Goal: Information Seeking & Learning: Learn about a topic

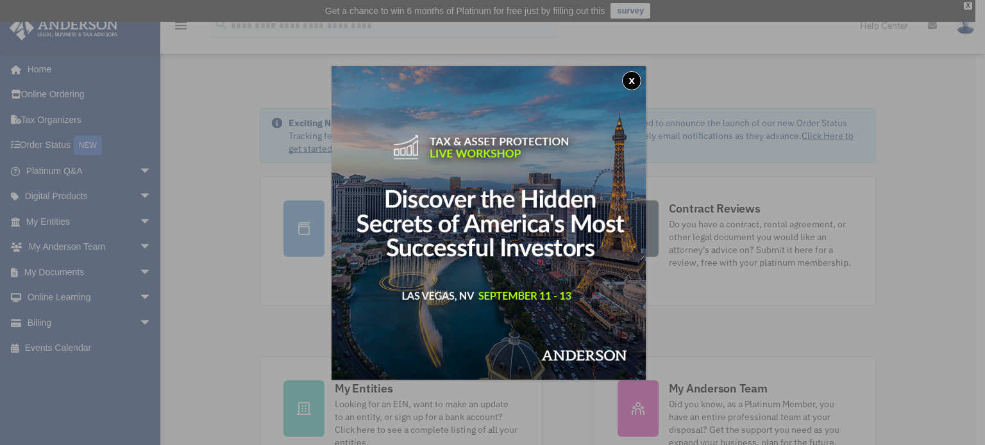
click at [633, 85] on button "x" at bounding box center [631, 80] width 19 height 19
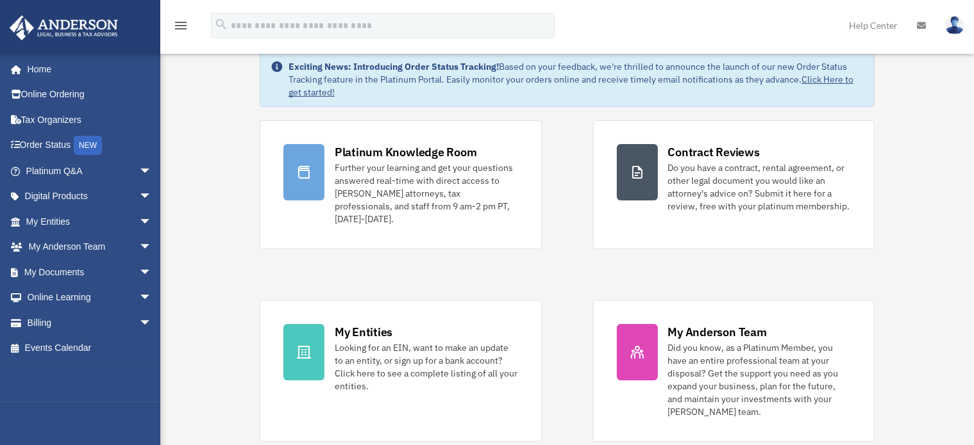
scroll to position [54, 0]
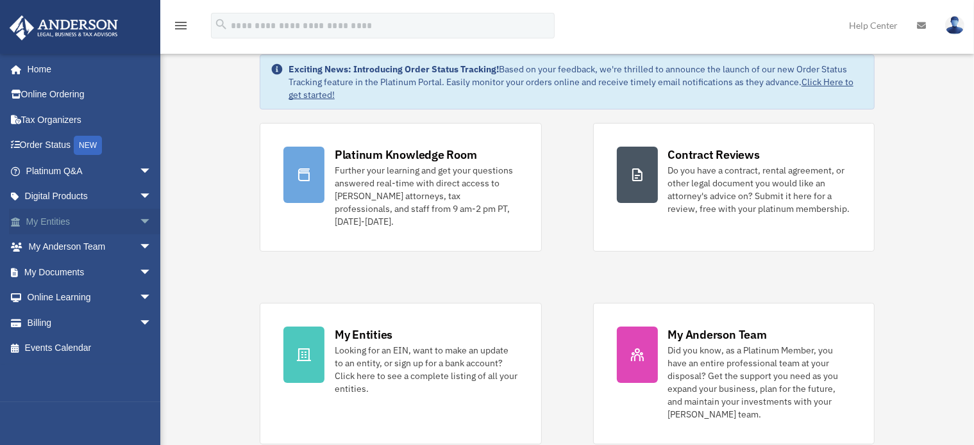
click at [84, 228] on link "My Entities arrow_drop_down" at bounding box center [90, 222] width 162 height 26
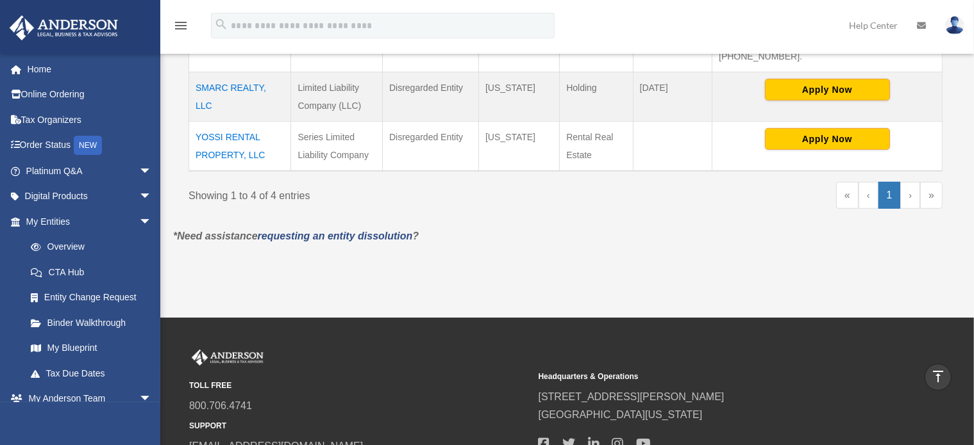
scroll to position [489, 0]
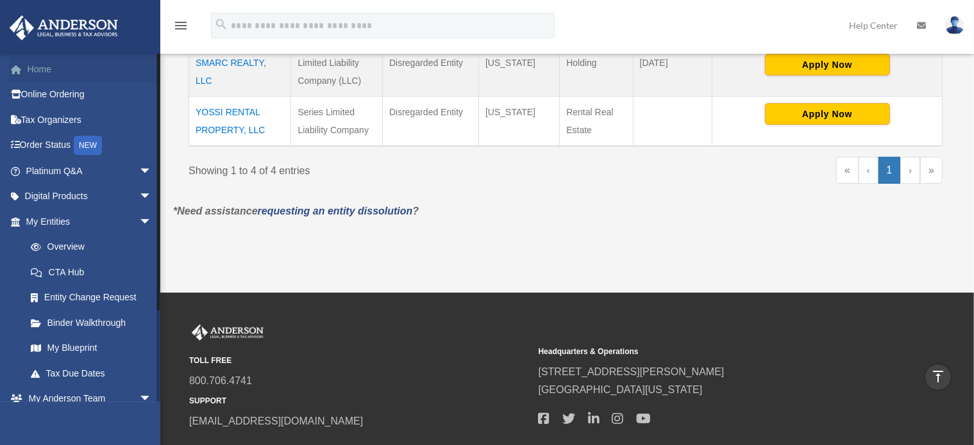
click at [85, 80] on link "Home" at bounding box center [90, 69] width 162 height 26
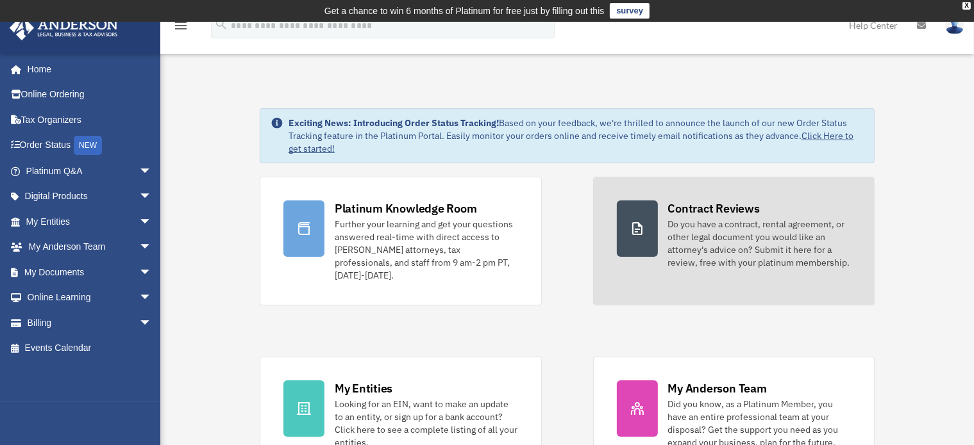
click at [779, 204] on div "Contract Reviews Do you have a contract, rental agreement, or other legal docum…" at bounding box center [759, 235] width 183 height 69
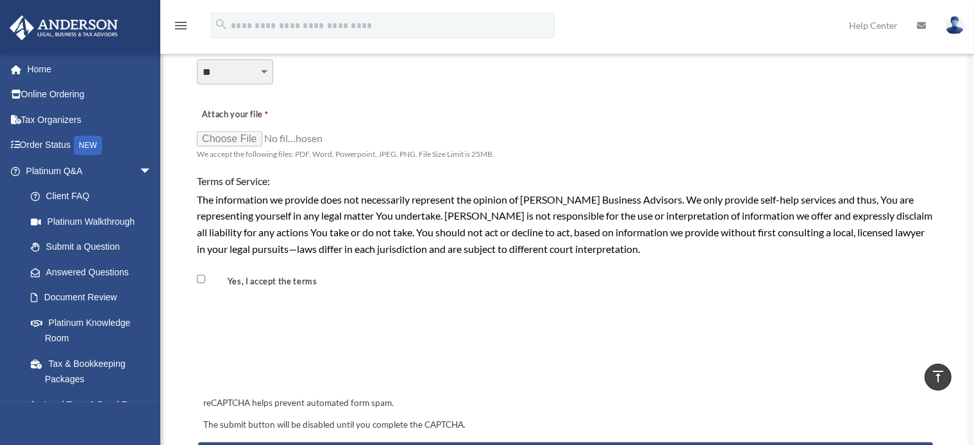
scroll to position [1024, 0]
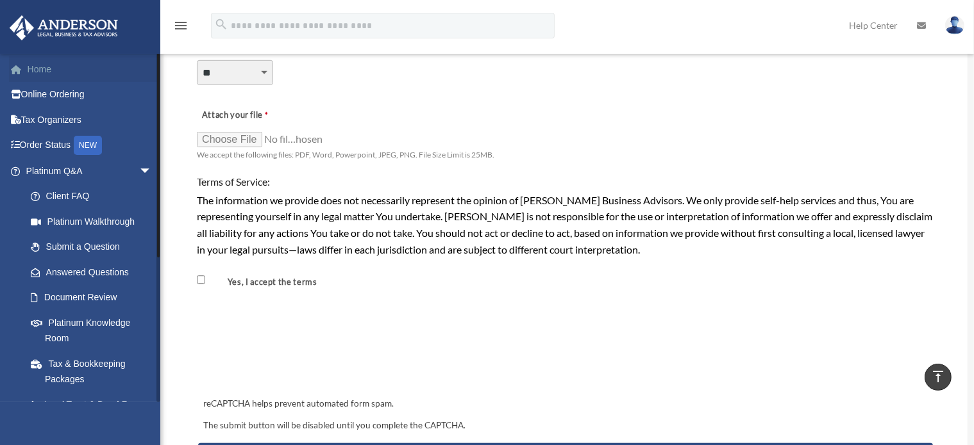
click at [51, 69] on link "Home" at bounding box center [90, 69] width 162 height 26
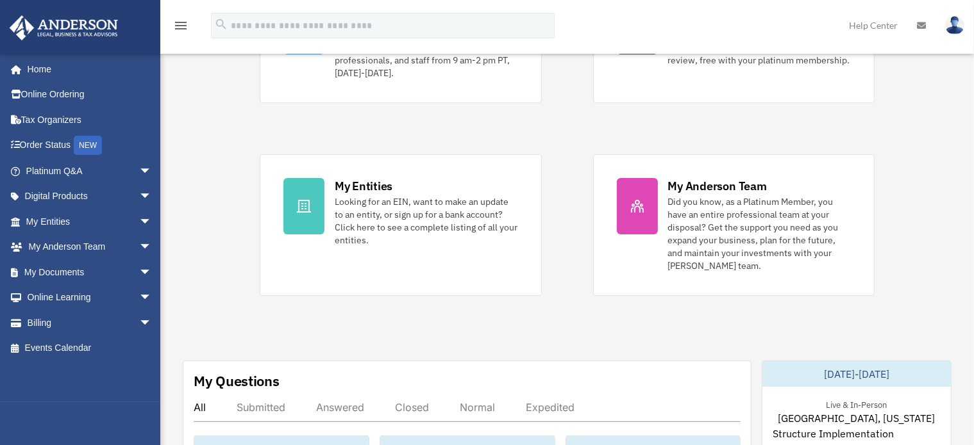
scroll to position [204, 0]
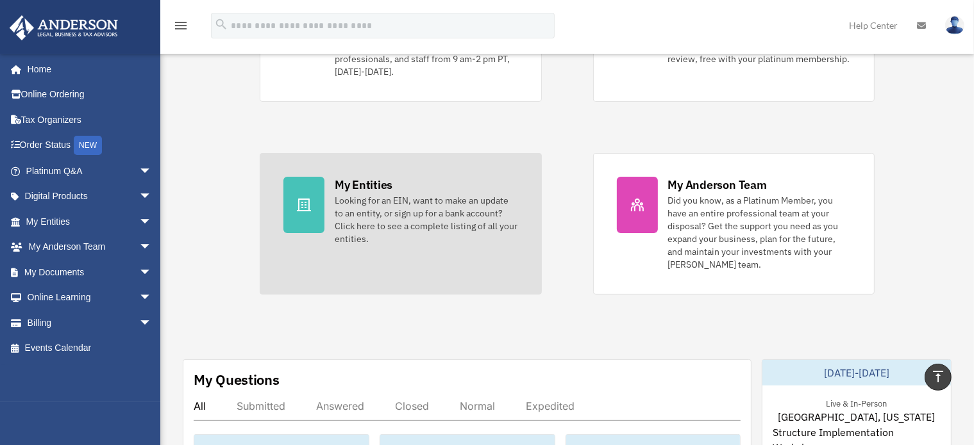
click at [364, 225] on div "Looking for an EIN, want to make an update to an entity, or sign up for a bank …" at bounding box center [426, 219] width 183 height 51
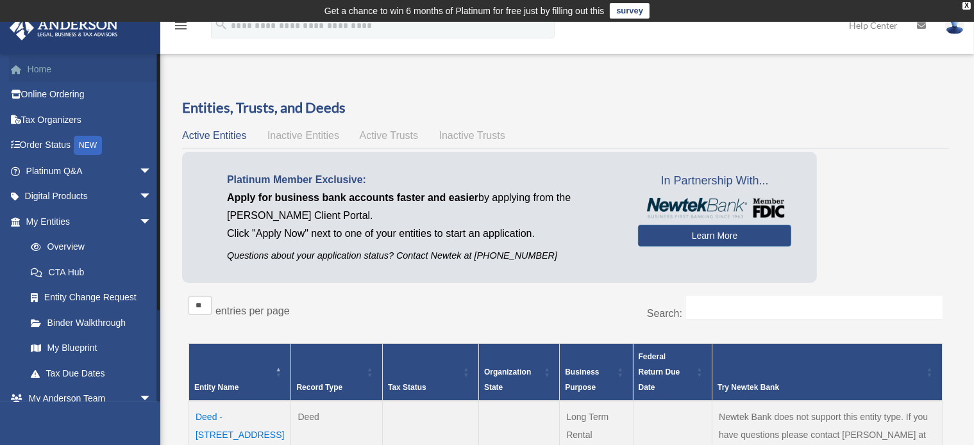
click at [72, 76] on link "Home" at bounding box center [90, 69] width 162 height 26
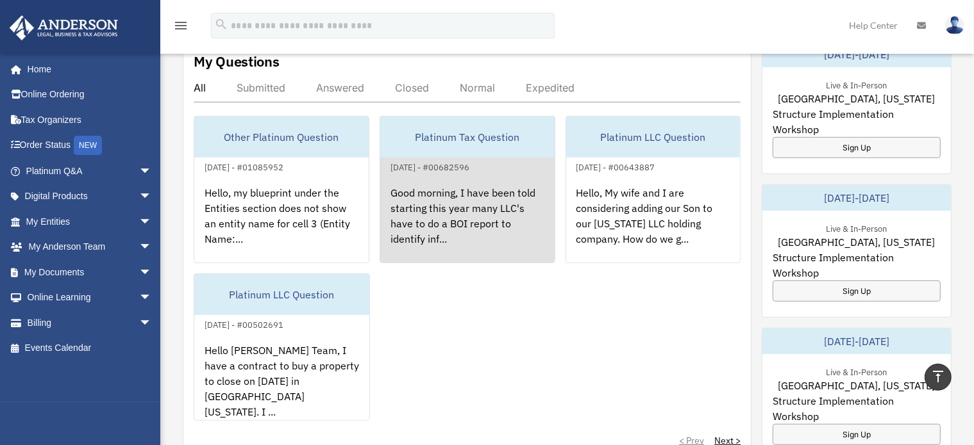
scroll to position [522, 0]
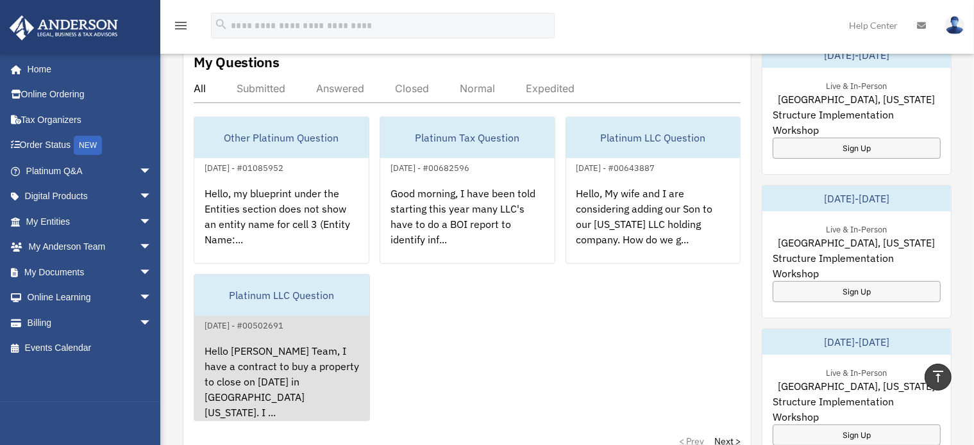
click at [297, 337] on div "Hello [PERSON_NAME] Team, I have a contract to buy a property to close on [DATE…" at bounding box center [281, 383] width 175 height 100
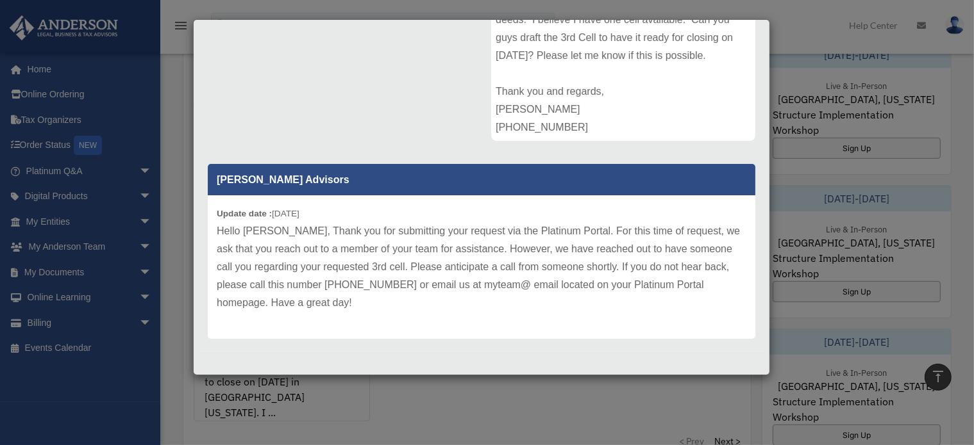
scroll to position [0, 0]
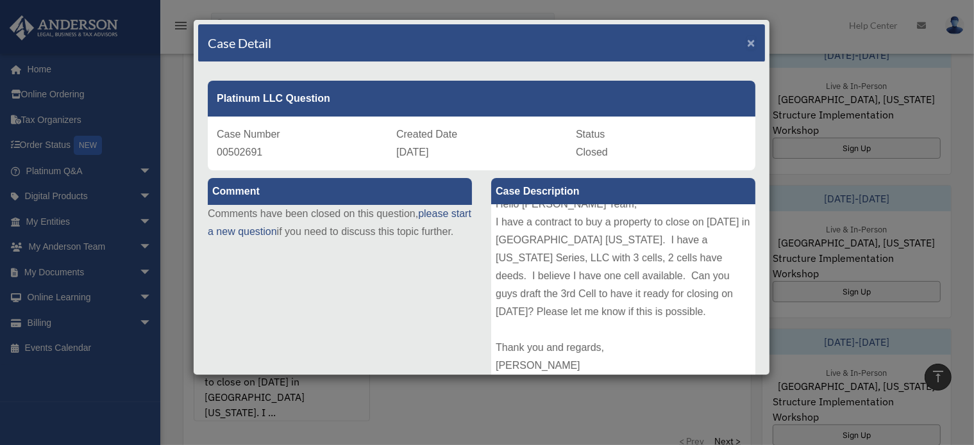
click at [747, 44] on span "×" at bounding box center [751, 42] width 8 height 15
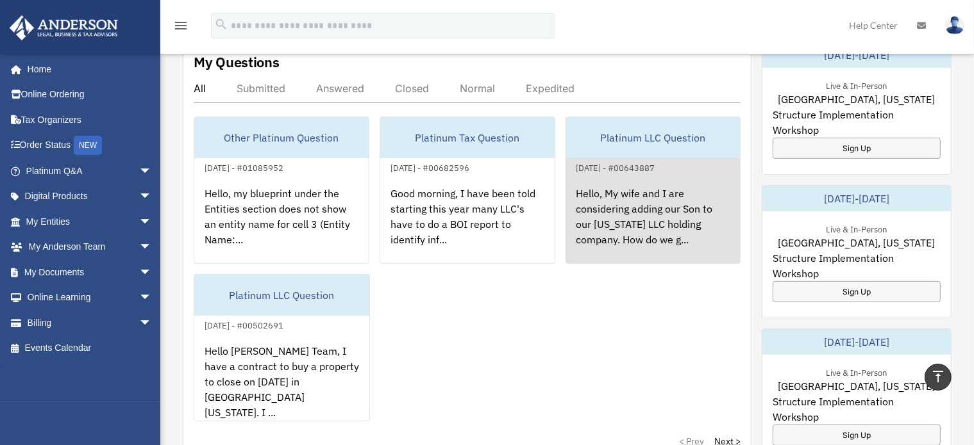
click at [640, 183] on div "Hello, My wife and I are considering adding our Son to our Wyoming LLC holding …" at bounding box center [653, 226] width 174 height 100
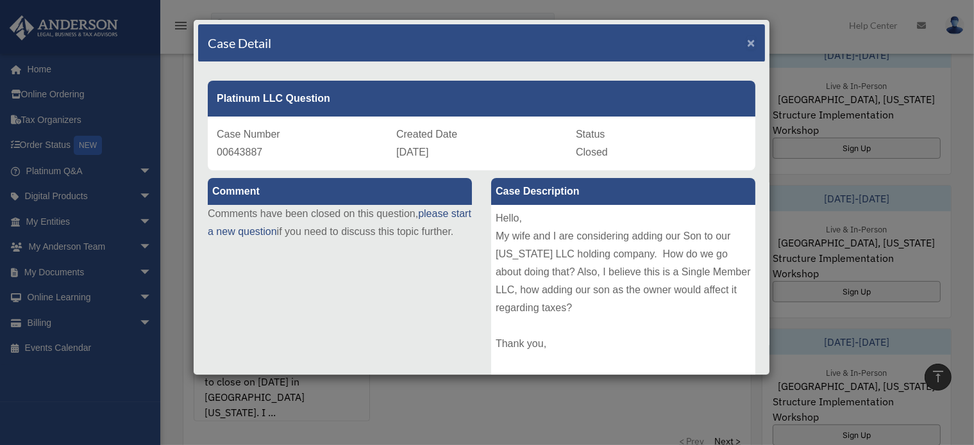
click at [747, 43] on span "×" at bounding box center [751, 42] width 8 height 15
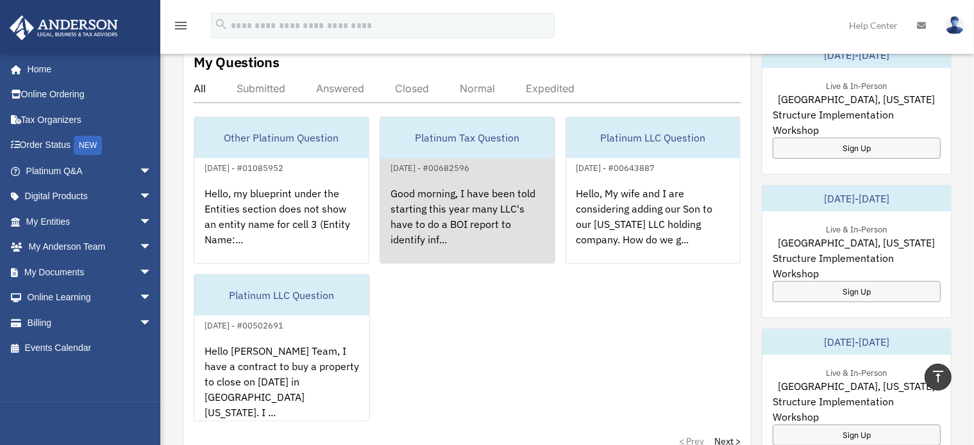
click at [472, 192] on div "Good morning, I have been told starting this year many LLC's have to do a BOI r…" at bounding box center [467, 226] width 174 height 100
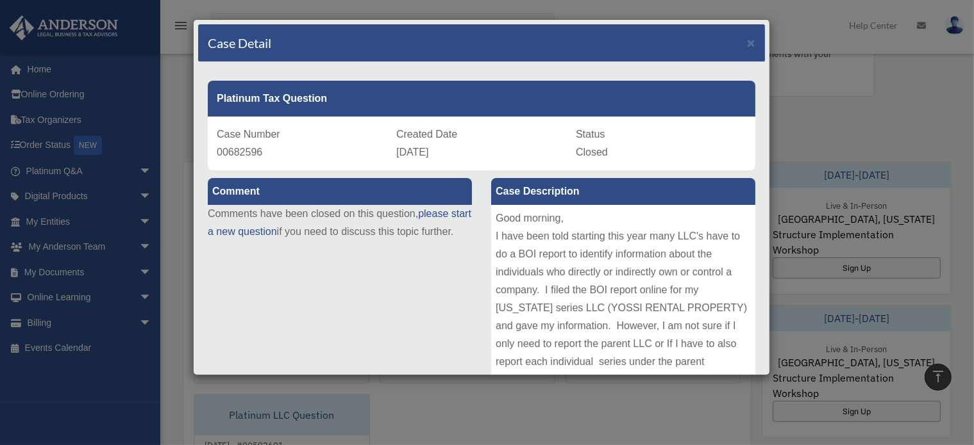
scroll to position [299, 0]
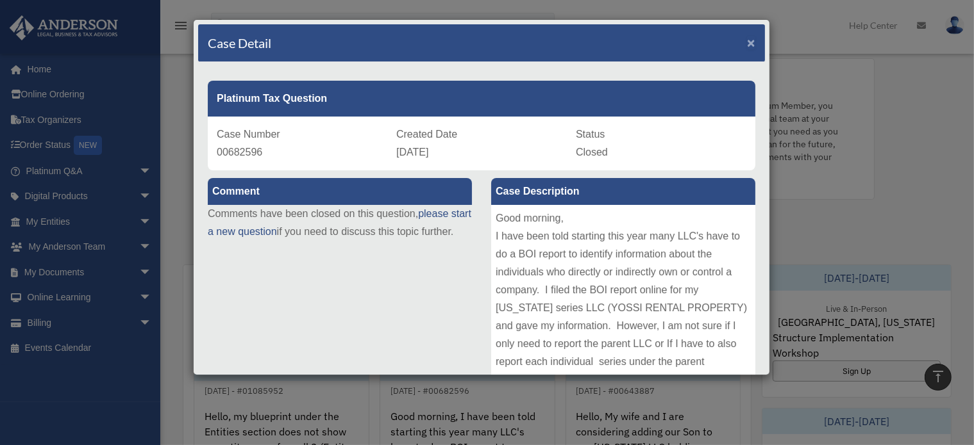
click at [747, 36] on span "×" at bounding box center [751, 42] width 8 height 15
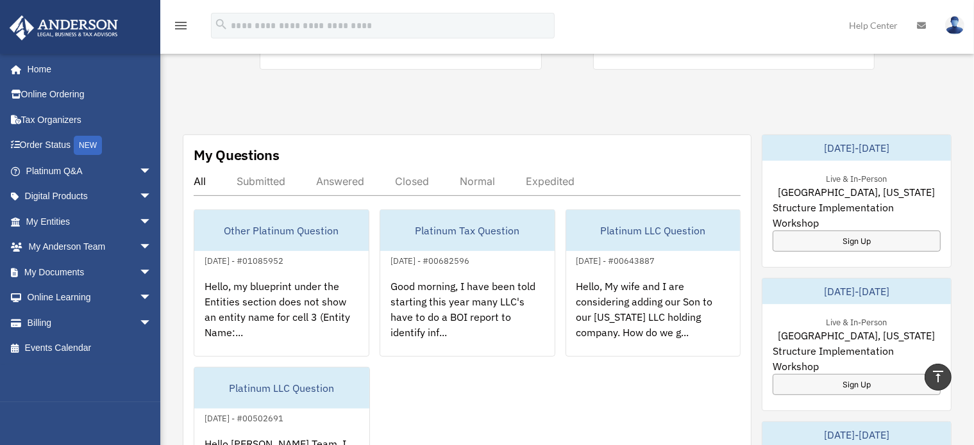
scroll to position [462, 0]
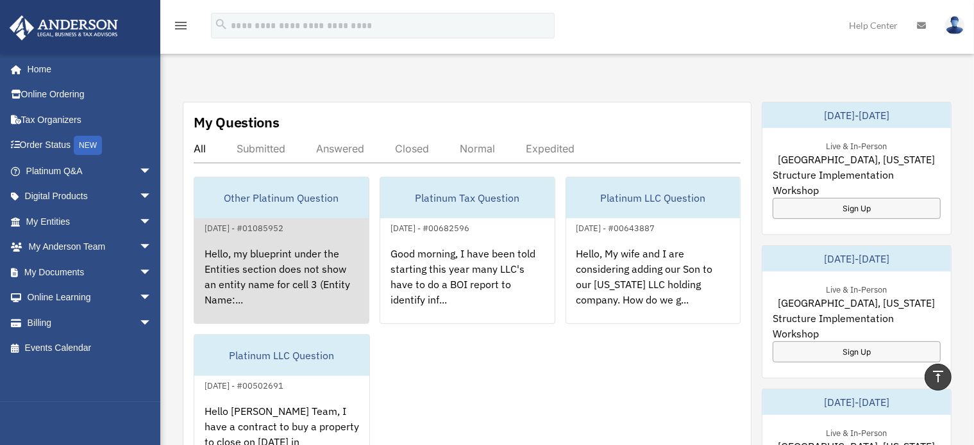
click at [251, 287] on div "Hello, my blueprint under the Entities section does not show an entity name for…" at bounding box center [281, 286] width 174 height 100
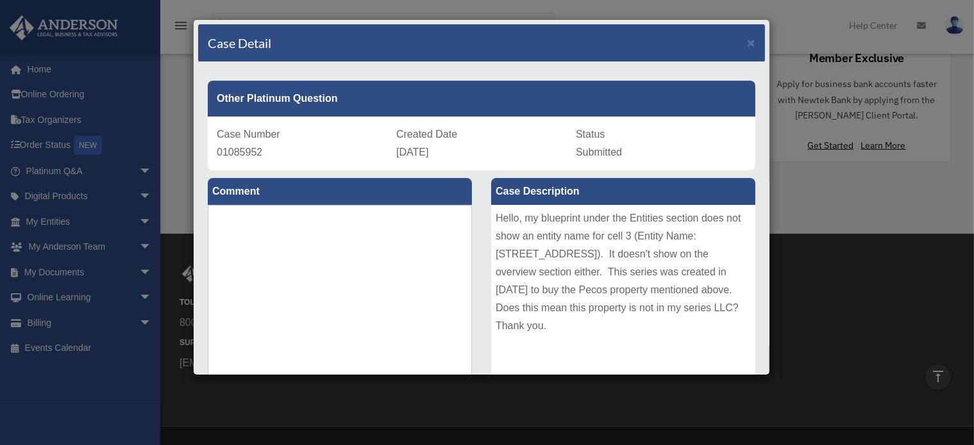
scroll to position [3, 0]
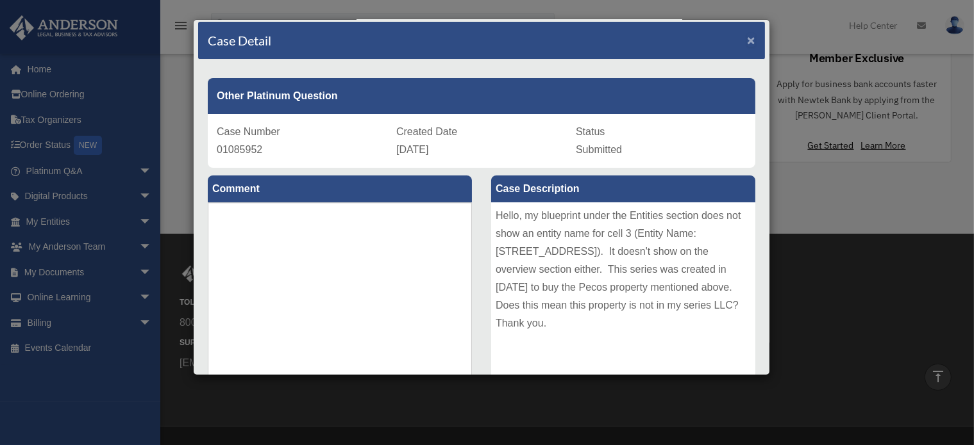
click at [747, 38] on span "×" at bounding box center [751, 40] width 8 height 15
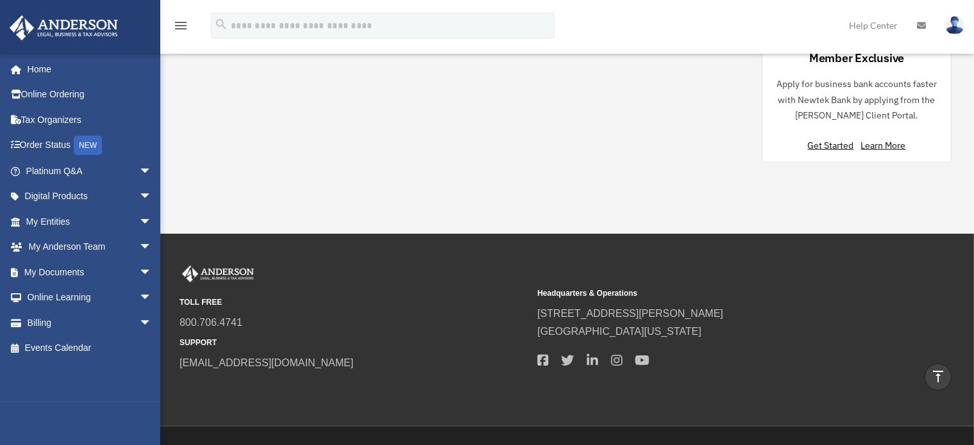
scroll to position [474, 0]
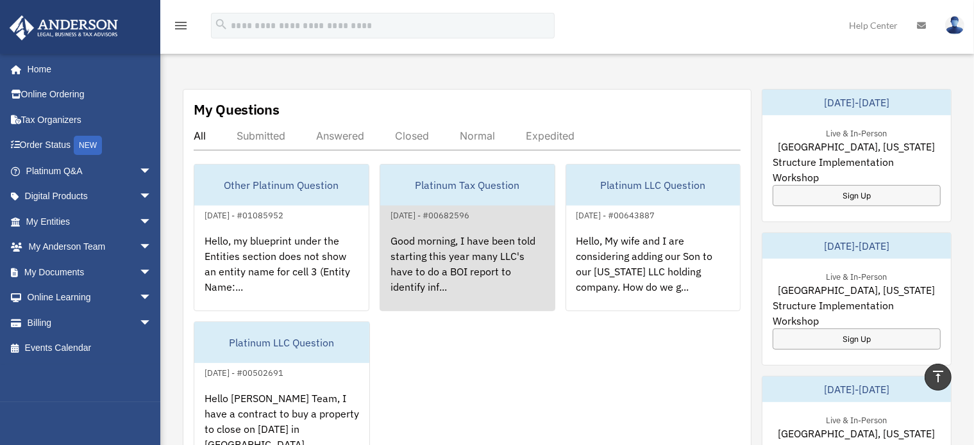
click at [478, 208] on div "July 29, 2024 - #00682596" at bounding box center [429, 214] width 99 height 13
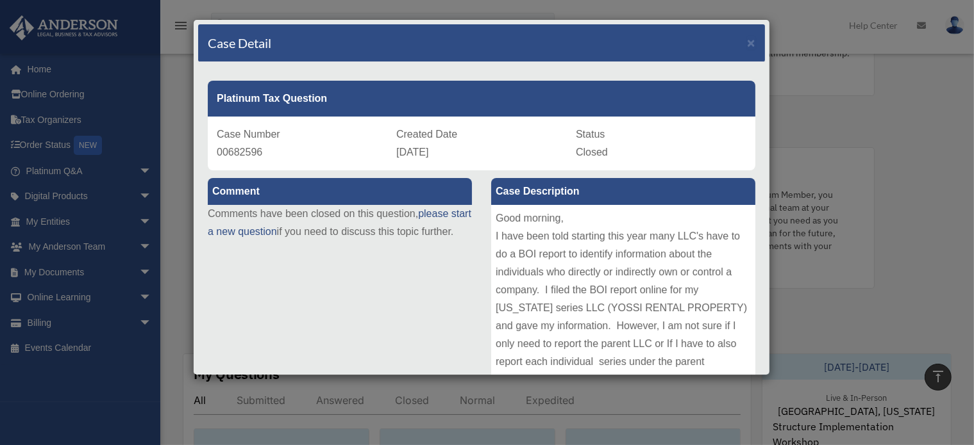
scroll to position [208, 0]
click at [747, 35] on span "×" at bounding box center [751, 42] width 8 height 15
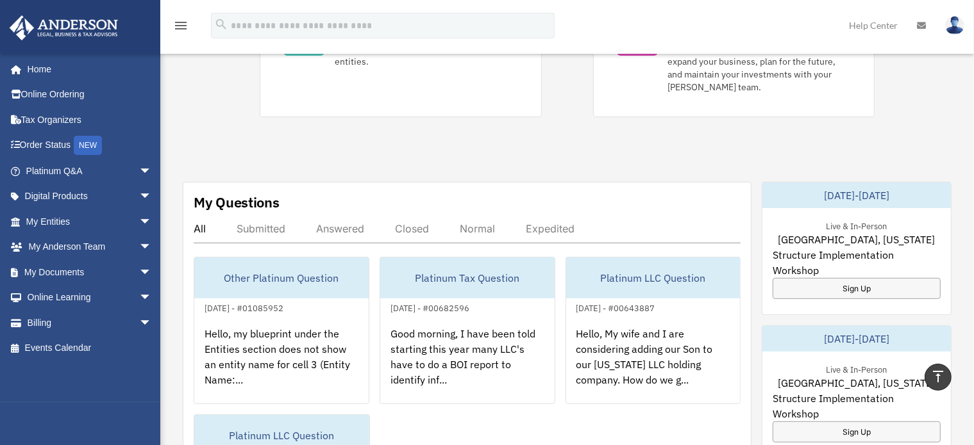
scroll to position [382, 0]
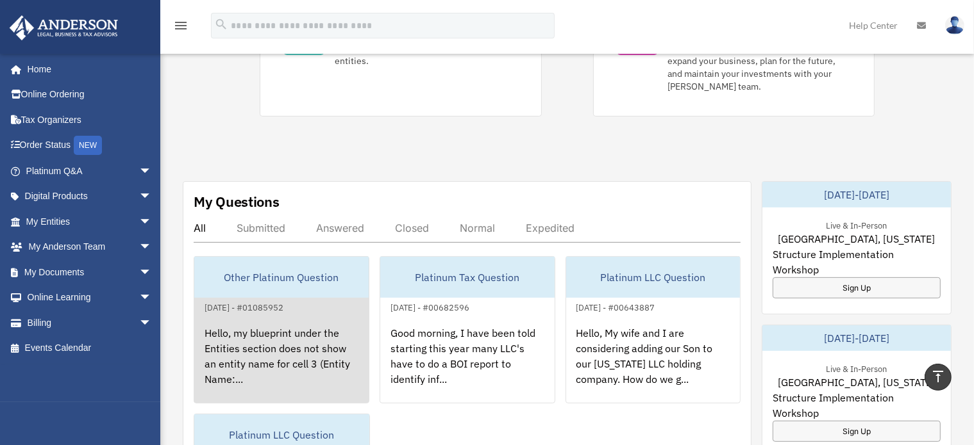
click at [285, 328] on div "Hello, my blueprint under the Entities section does not show an entity name for…" at bounding box center [281, 365] width 174 height 100
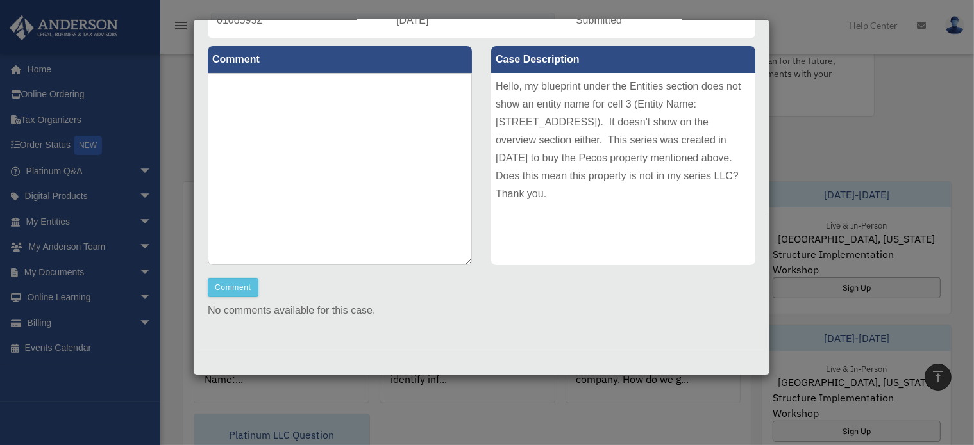
scroll to position [0, 0]
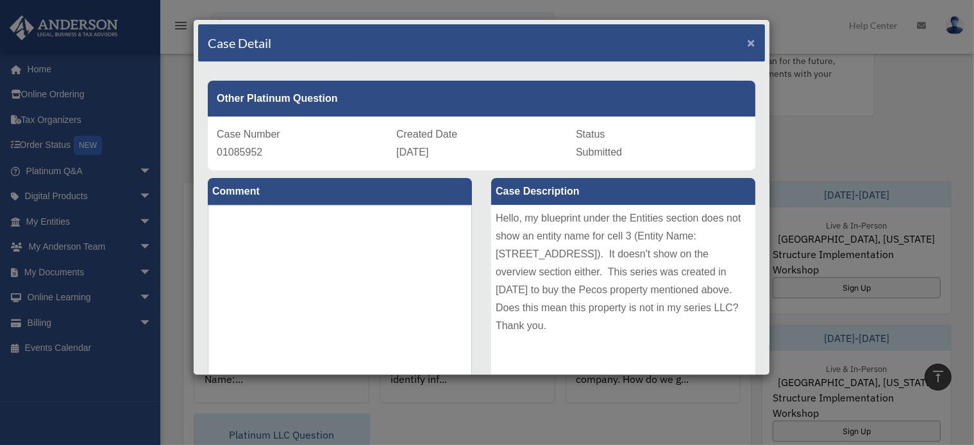
click at [747, 44] on span "×" at bounding box center [751, 42] width 8 height 15
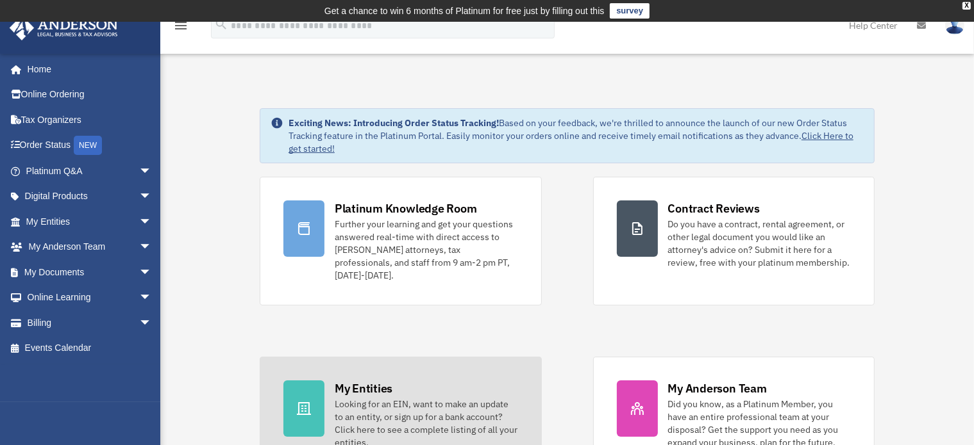
click at [378, 412] on div "Looking for an EIN, want to make an update to an entity, or sign up for a bank …" at bounding box center [426, 423] width 183 height 51
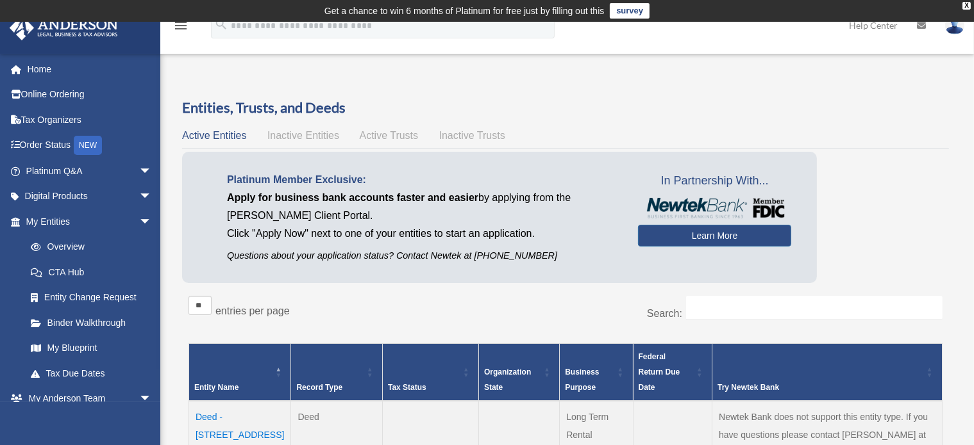
scroll to position [310, 0]
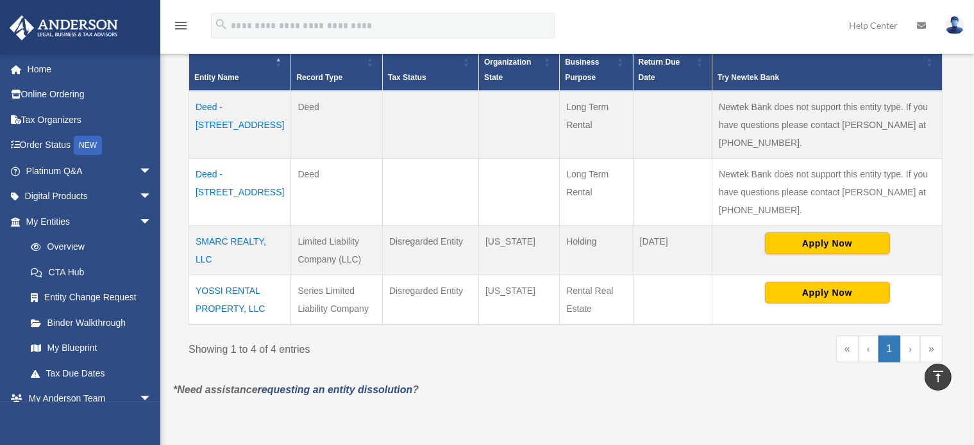
click at [255, 226] on td "SMARC REALTY, LLC" at bounding box center [240, 250] width 102 height 49
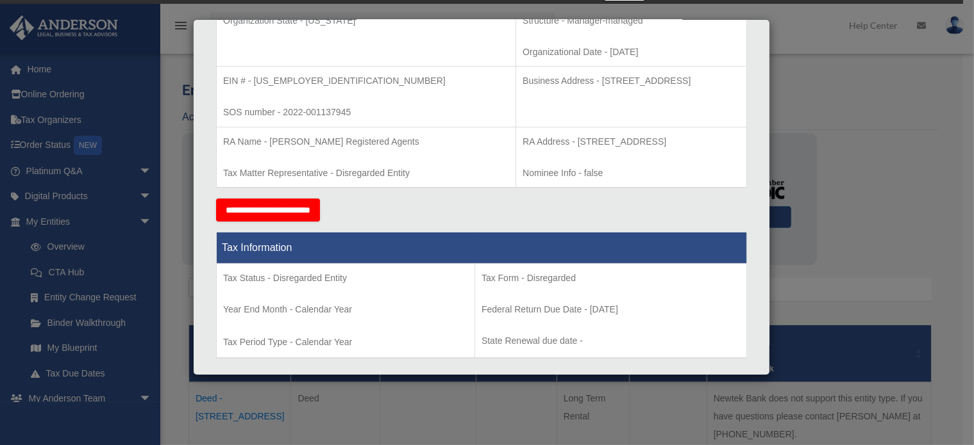
scroll to position [325, 0]
click at [595, 242] on th "Tax Information" at bounding box center [482, 248] width 530 height 31
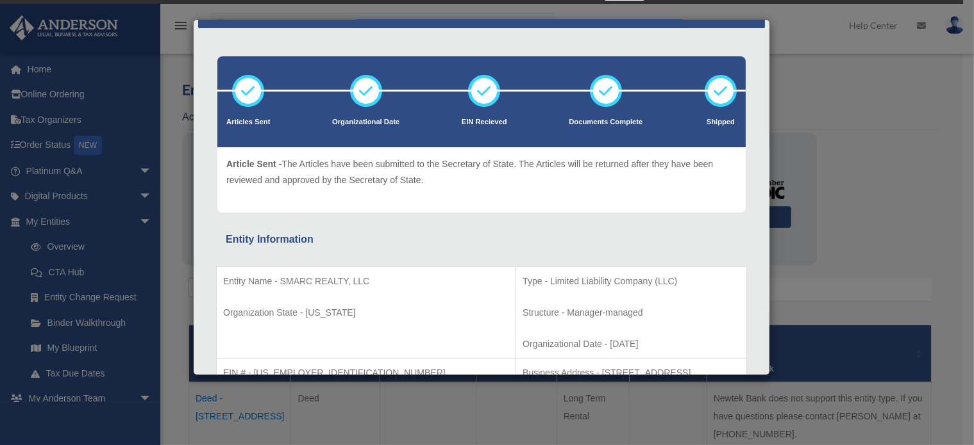
scroll to position [0, 0]
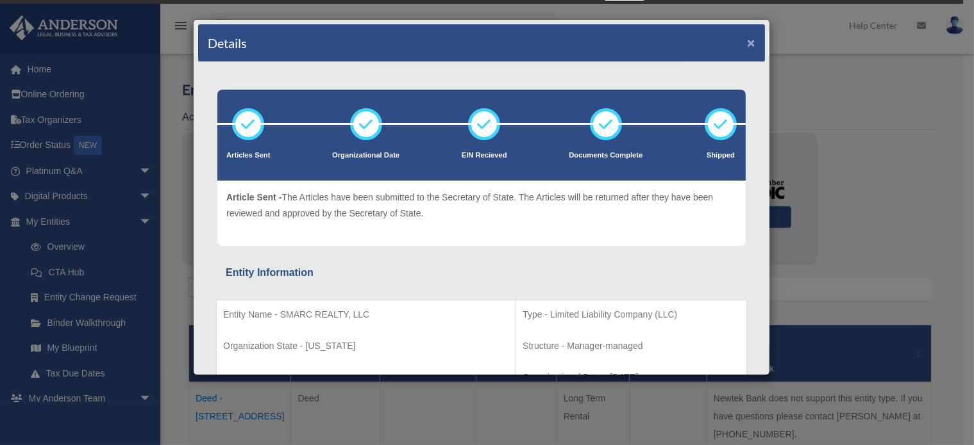
click at [747, 44] on button "×" at bounding box center [751, 42] width 8 height 13
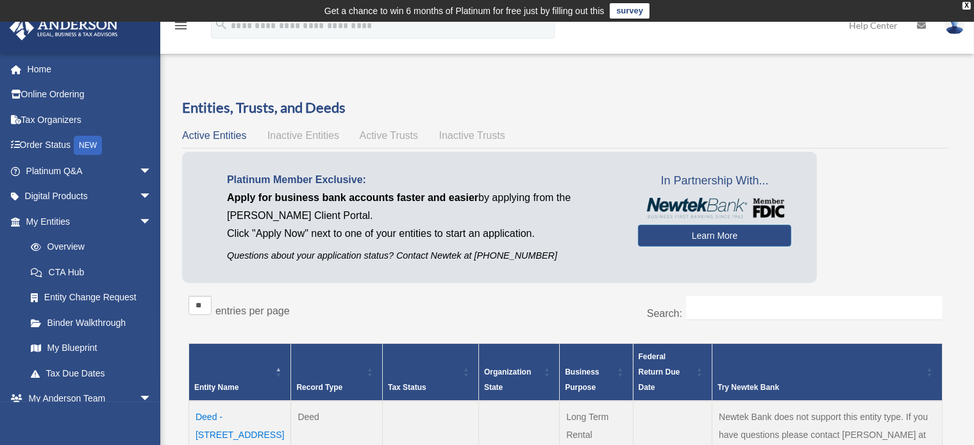
click at [298, 133] on span "Inactive Entities" at bounding box center [303, 135] width 72 height 11
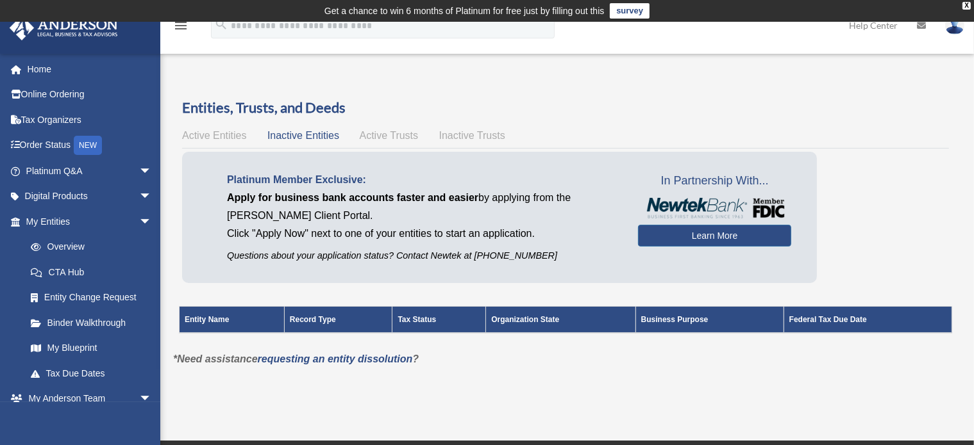
click at [377, 141] on span "Active Trusts" at bounding box center [389, 135] width 59 height 11
click at [450, 139] on span "Inactive Trusts" at bounding box center [472, 135] width 66 height 11
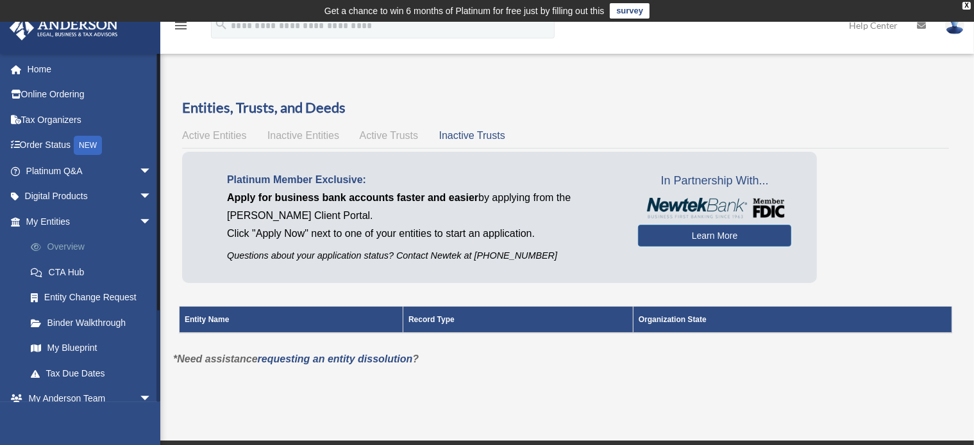
click at [58, 243] on link "Overview" at bounding box center [94, 248] width 153 height 26
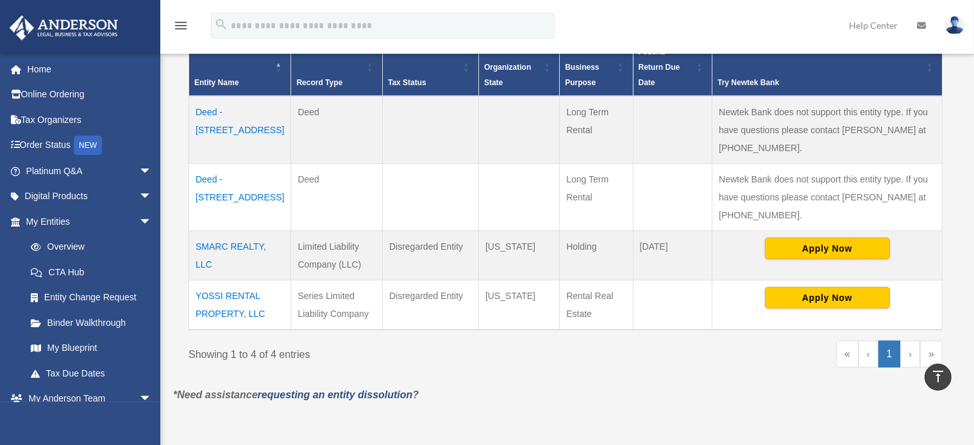
scroll to position [302, 0]
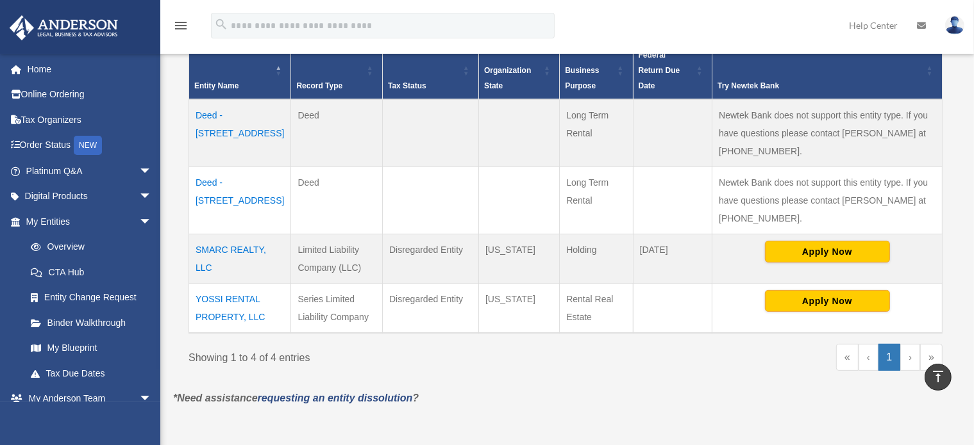
click at [220, 294] on td "YOSSI RENTAL PROPERTY, LLC" at bounding box center [240, 308] width 102 height 50
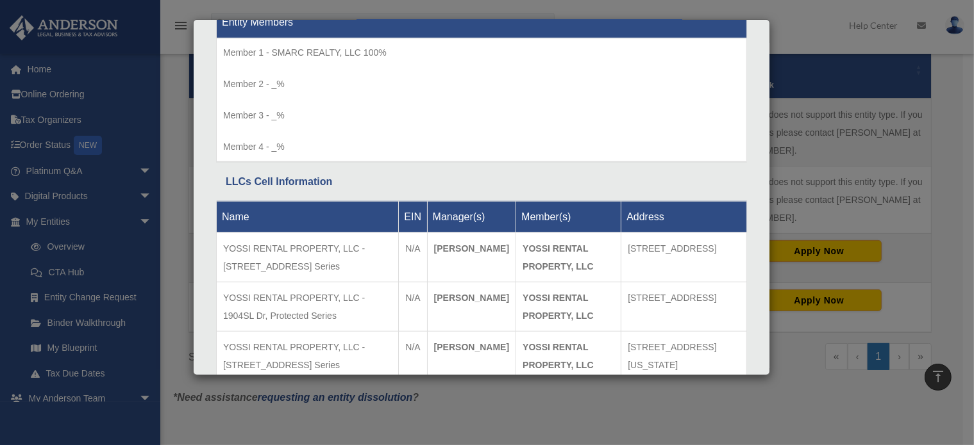
scroll to position [1329, 0]
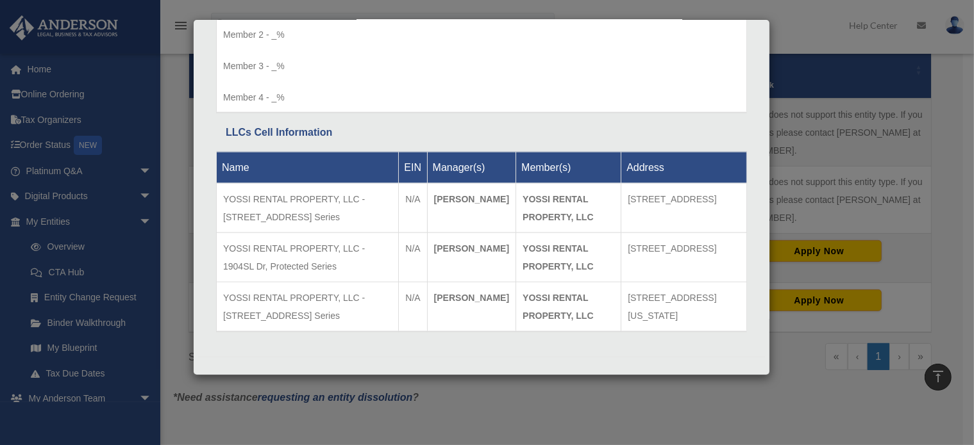
click at [329, 216] on td "YOSSI RENTAL PROPERTY, LLC - 10539B Dr, Protected Series" at bounding box center [308, 207] width 182 height 49
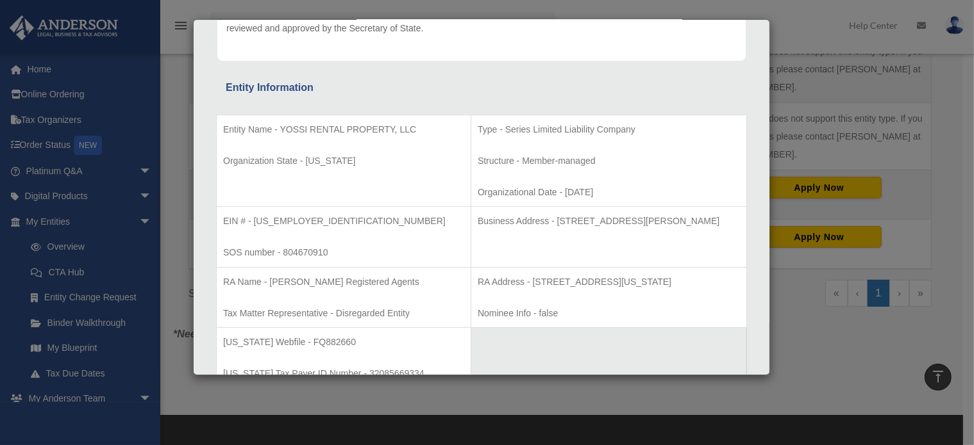
scroll to position [0, 0]
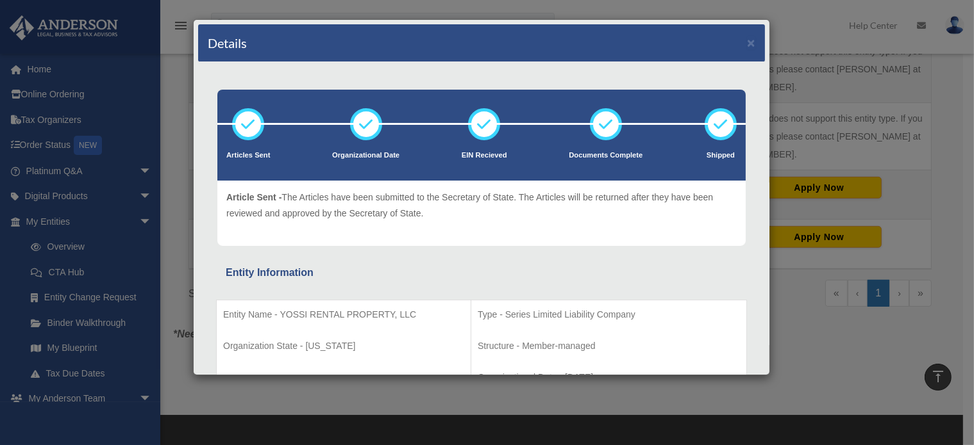
click at [745, 40] on div "Details ×" at bounding box center [481, 43] width 567 height 38
click at [735, 40] on div "Details ×" at bounding box center [481, 43] width 567 height 38
click at [747, 42] on button "×" at bounding box center [751, 42] width 8 height 13
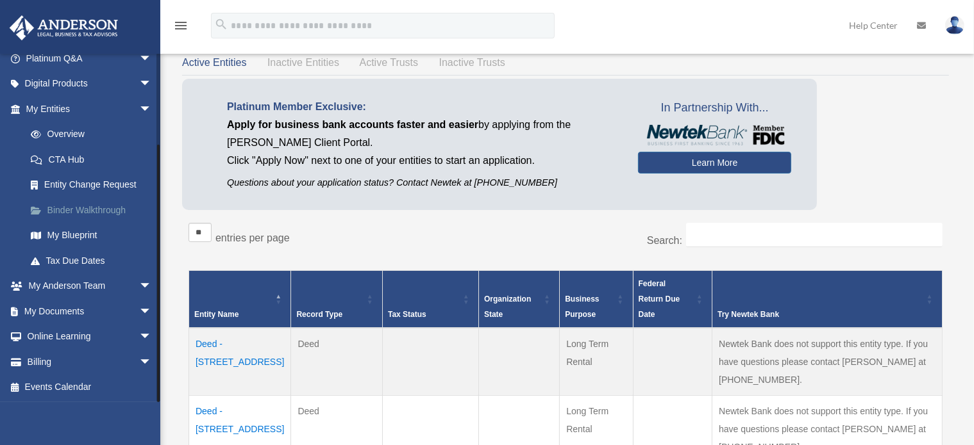
scroll to position [76, 0]
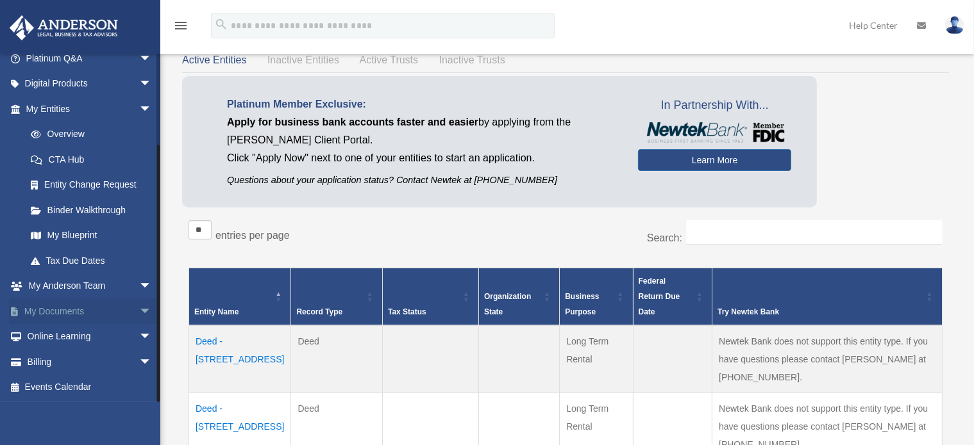
click at [77, 312] on link "My Documents arrow_drop_down" at bounding box center [90, 312] width 162 height 26
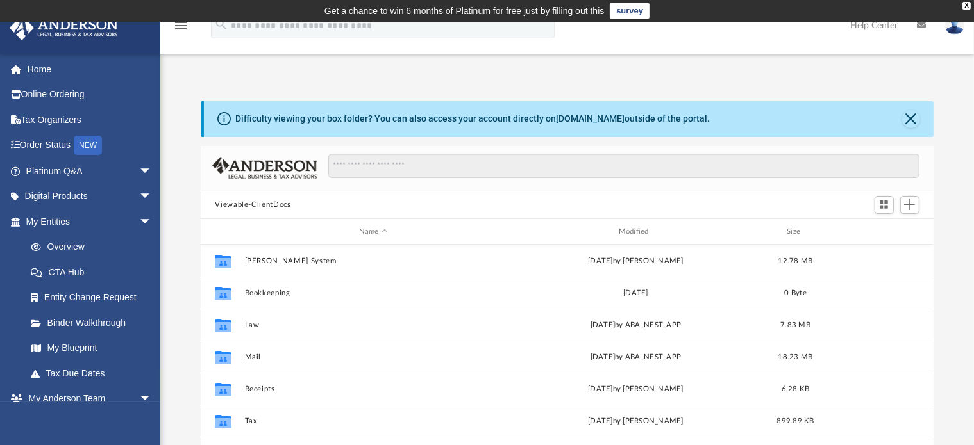
scroll to position [280, 721]
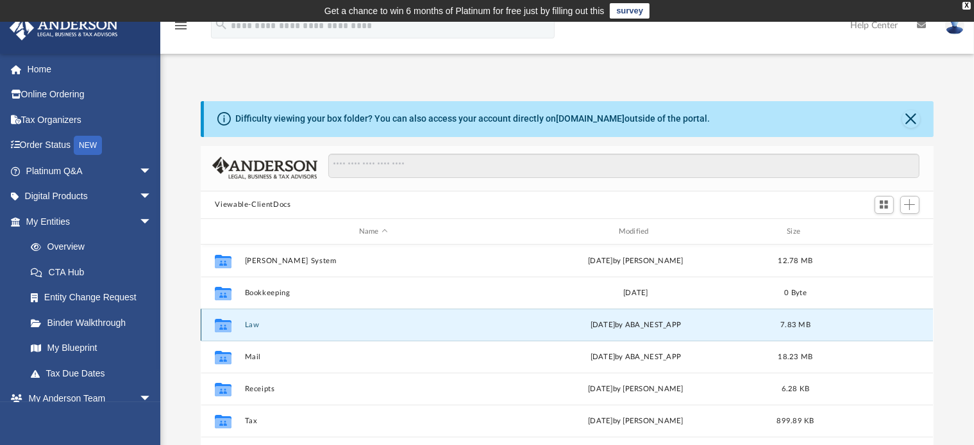
click at [259, 329] on button "Law" at bounding box center [373, 325] width 257 height 8
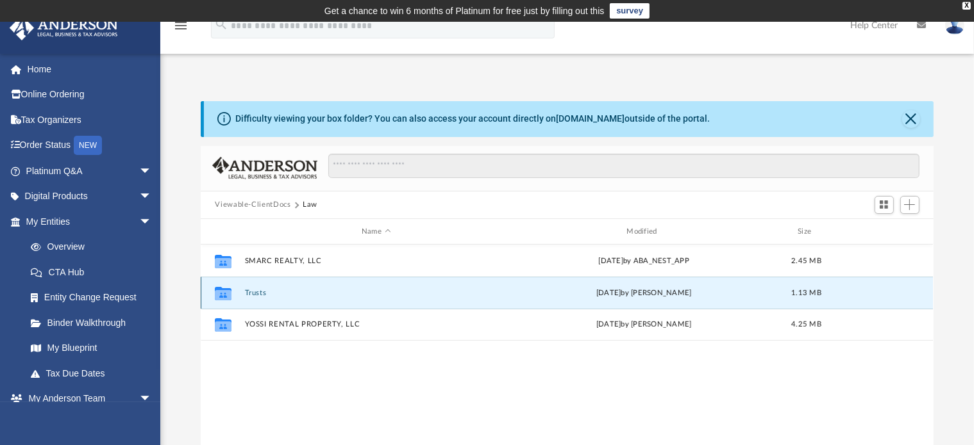
click at [256, 295] on button "Trusts" at bounding box center [376, 293] width 262 height 8
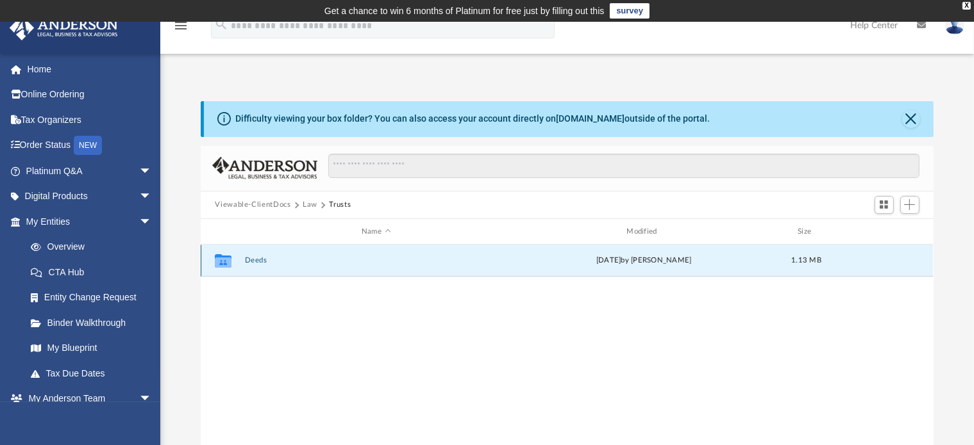
click at [259, 260] on button "Deeds" at bounding box center [376, 261] width 262 height 8
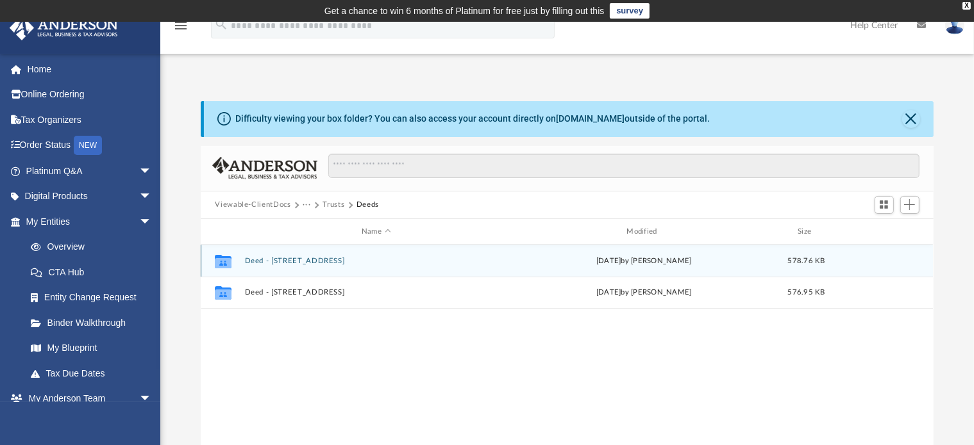
click at [282, 253] on div "Collaborated Folder Deed - [STREET_ADDRESS] [DATE] by [PERSON_NAME] 578.76 KB" at bounding box center [567, 261] width 732 height 32
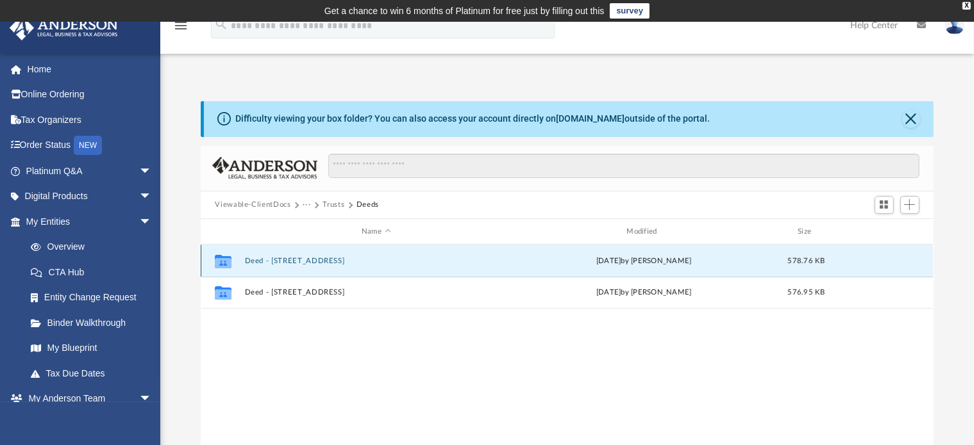
click at [277, 258] on button "Deed - [STREET_ADDRESS]" at bounding box center [376, 261] width 262 height 8
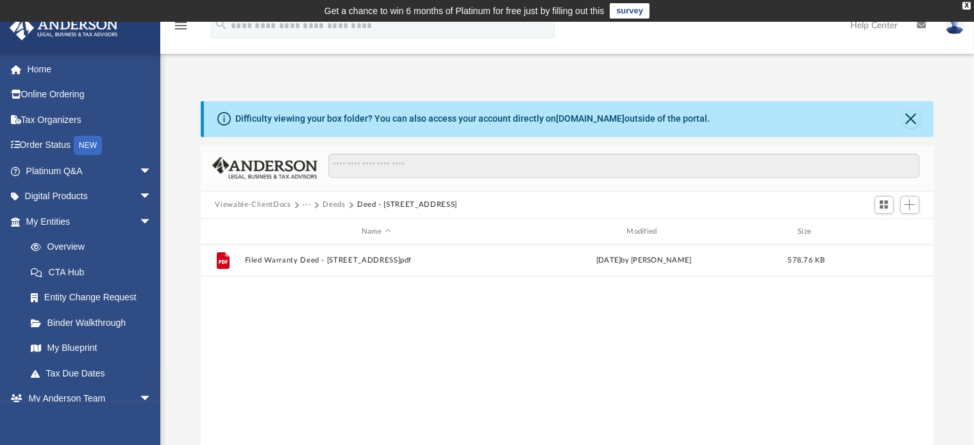
click at [267, 203] on button "Viewable-ClientDocs" at bounding box center [253, 205] width 76 height 12
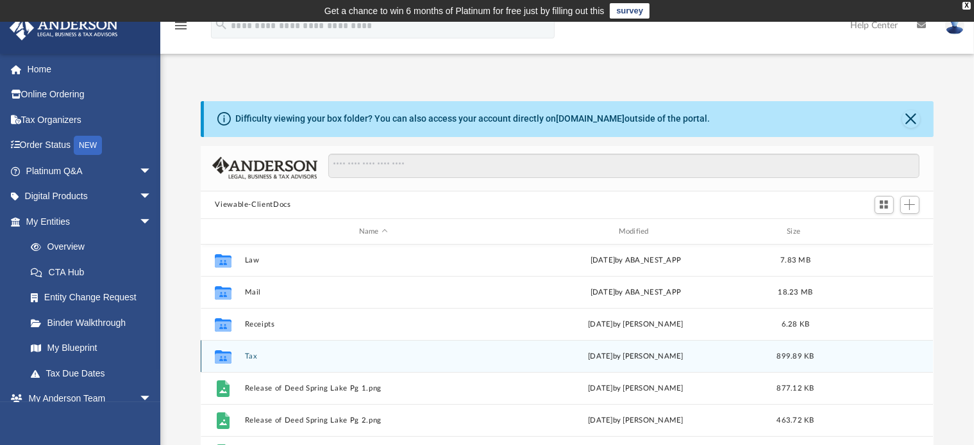
scroll to position [44, 0]
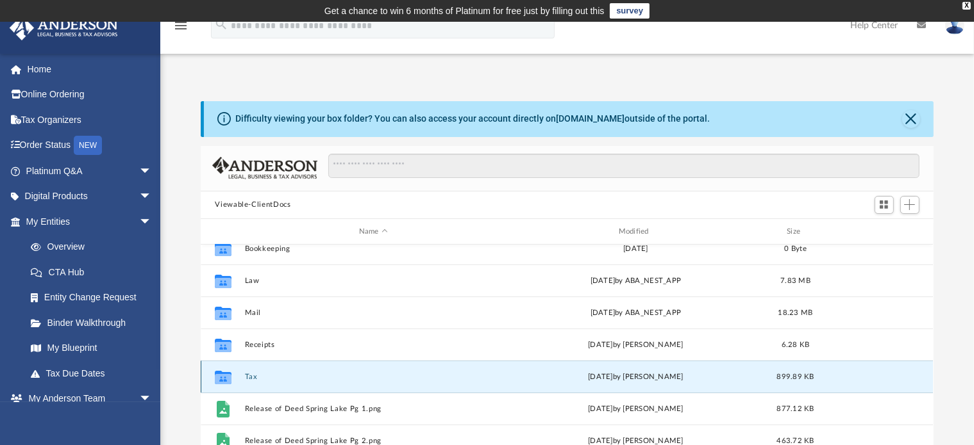
click at [295, 379] on button "Tax" at bounding box center [373, 377] width 257 height 8
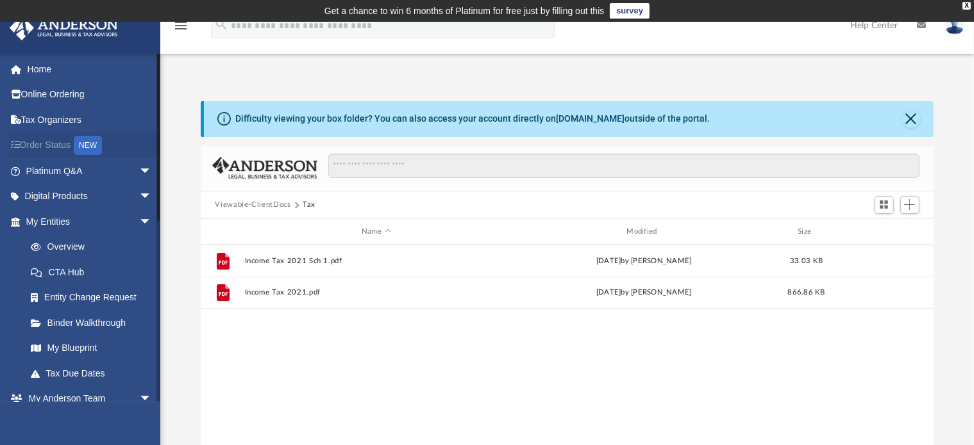
click at [64, 137] on link "Order Status NEW" at bounding box center [90, 146] width 162 height 26
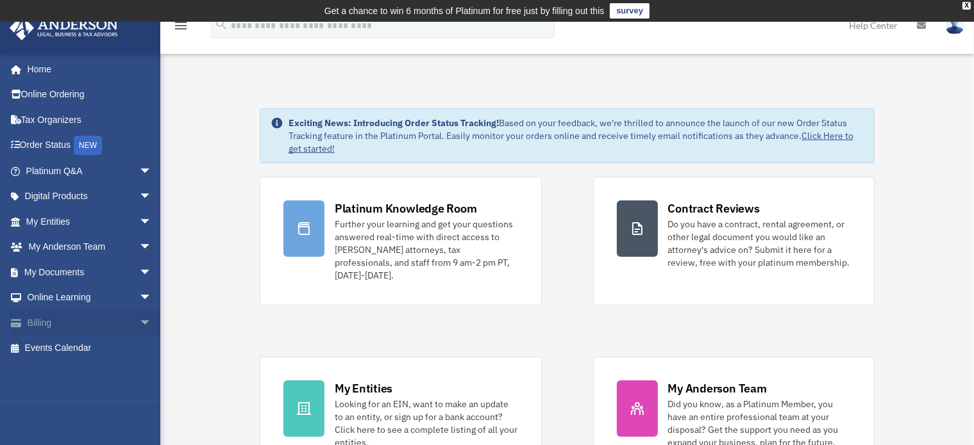
click at [76, 325] on link "Billing arrow_drop_down" at bounding box center [90, 323] width 162 height 26
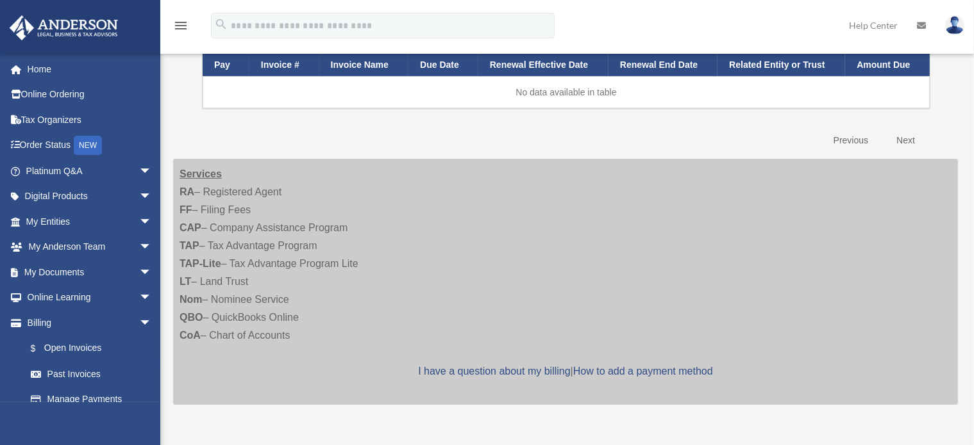
scroll to position [197, 0]
click at [78, 172] on link "Platinum Q&A arrow_drop_down" at bounding box center [90, 171] width 162 height 26
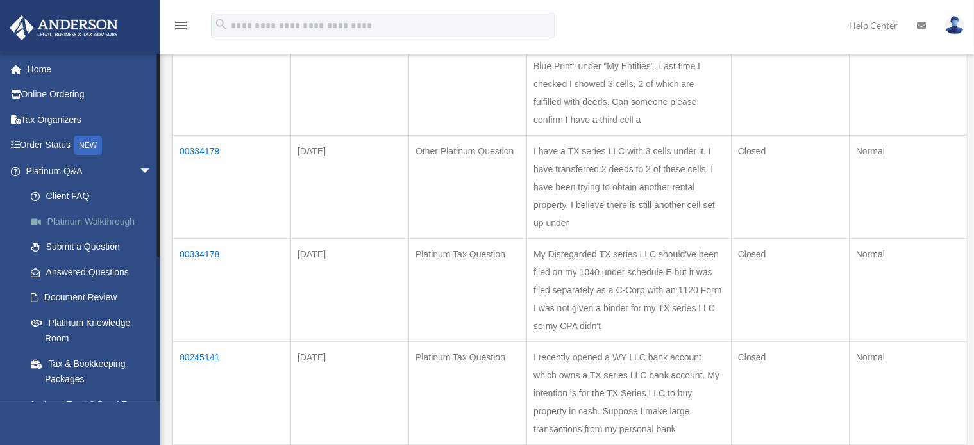
scroll to position [766, 0]
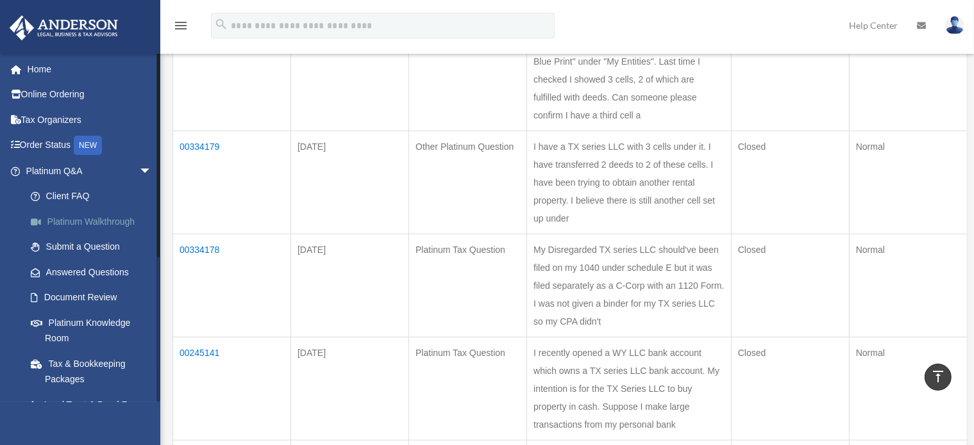
click at [108, 226] on link "Platinum Walkthrough" at bounding box center [94, 222] width 153 height 26
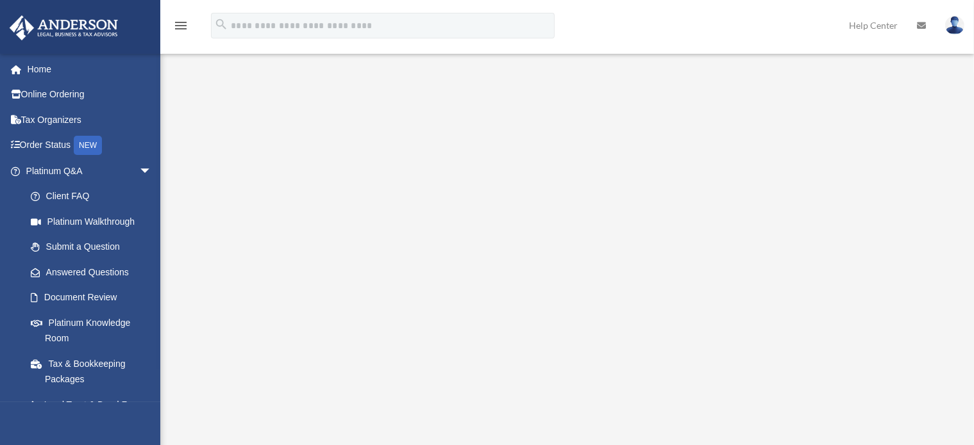
scroll to position [90, 0]
click at [115, 176] on link "Platinum Q&A arrow_drop_down" at bounding box center [90, 171] width 162 height 26
click at [47, 62] on link "Home" at bounding box center [90, 69] width 162 height 26
click at [54, 76] on link "Home" at bounding box center [90, 69] width 162 height 26
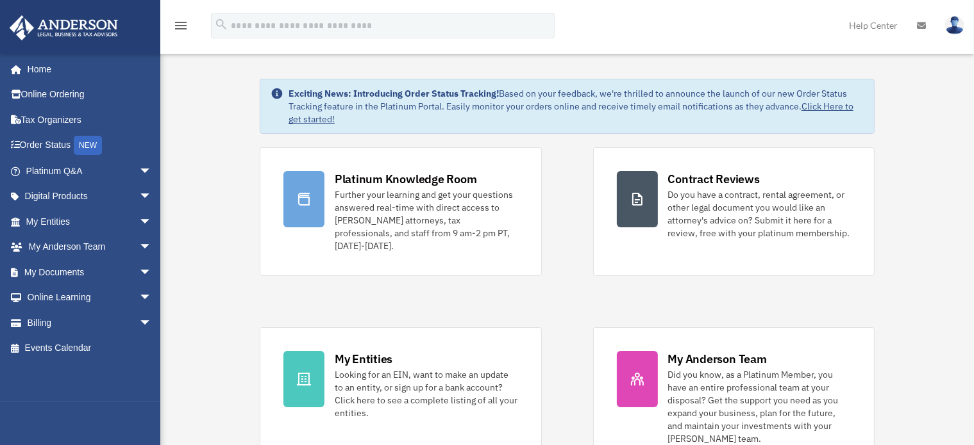
scroll to position [35, 0]
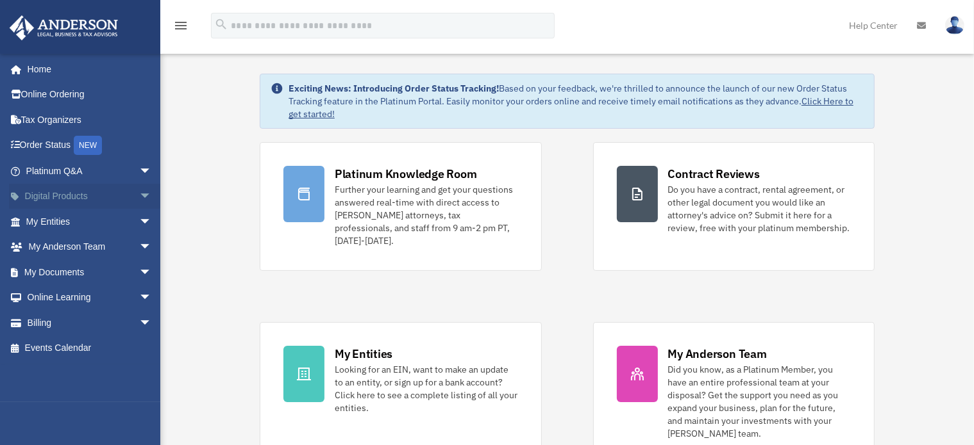
click at [139, 196] on span "arrow_drop_down" at bounding box center [152, 197] width 26 height 26
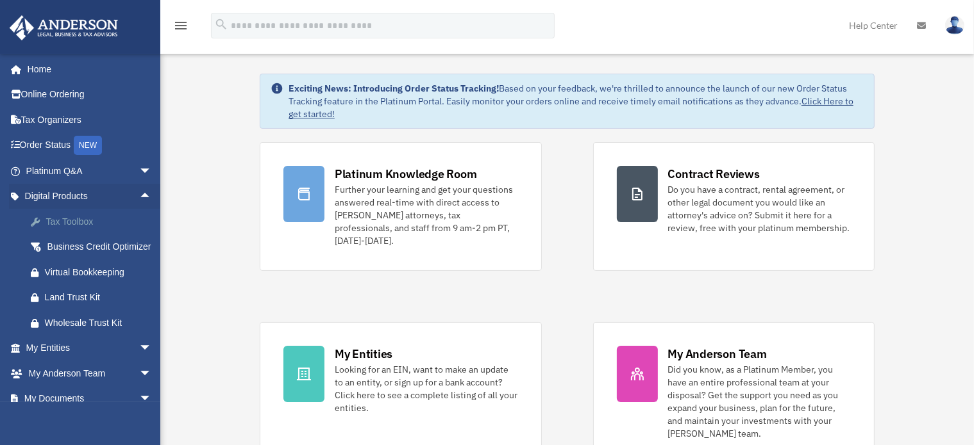
click at [87, 219] on div "Tax Toolbox" at bounding box center [100, 222] width 110 height 16
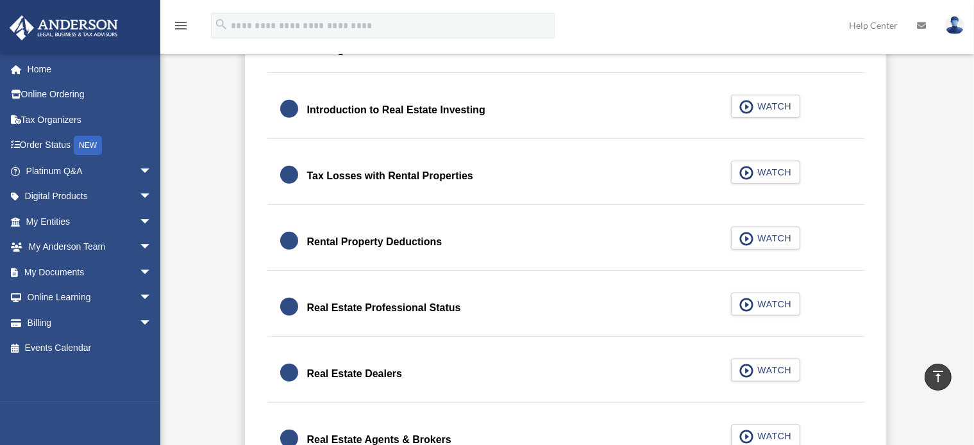
scroll to position [859, 0]
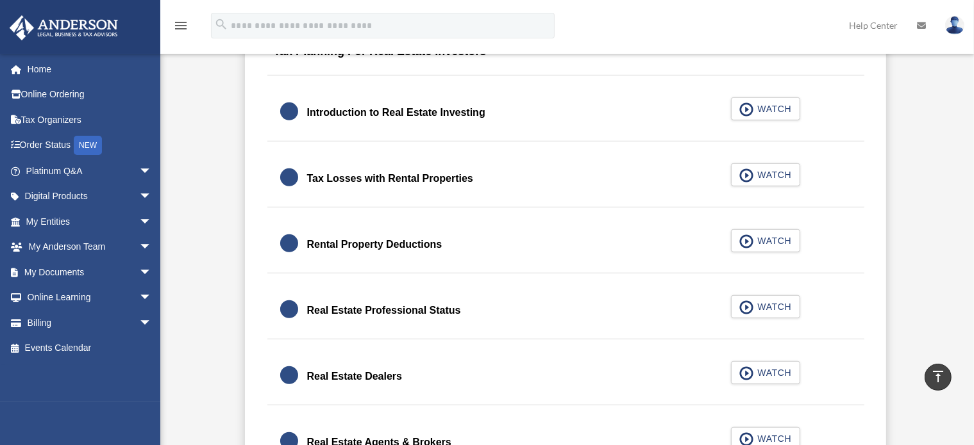
click at [862, 220] on div "Rental Property Deductions WATCH" at bounding box center [565, 245] width 597 height 57
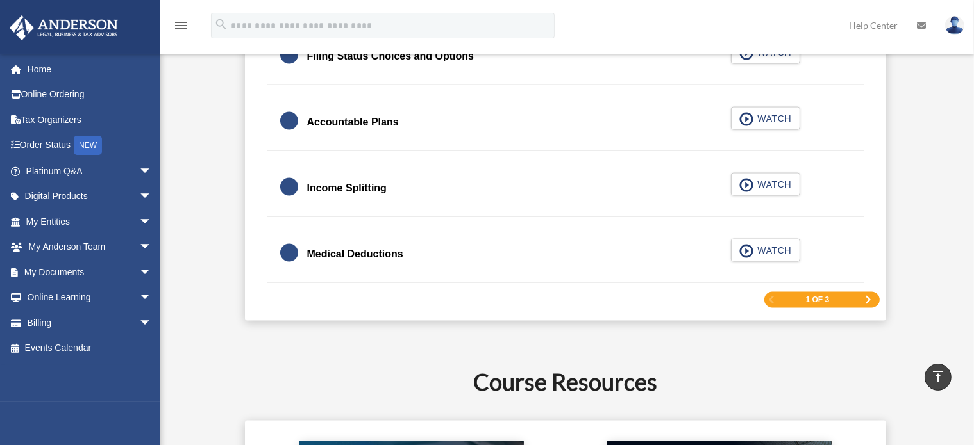
scroll to position [2020, 0]
click at [870, 300] on span "Next Page" at bounding box center [868, 301] width 8 height 8
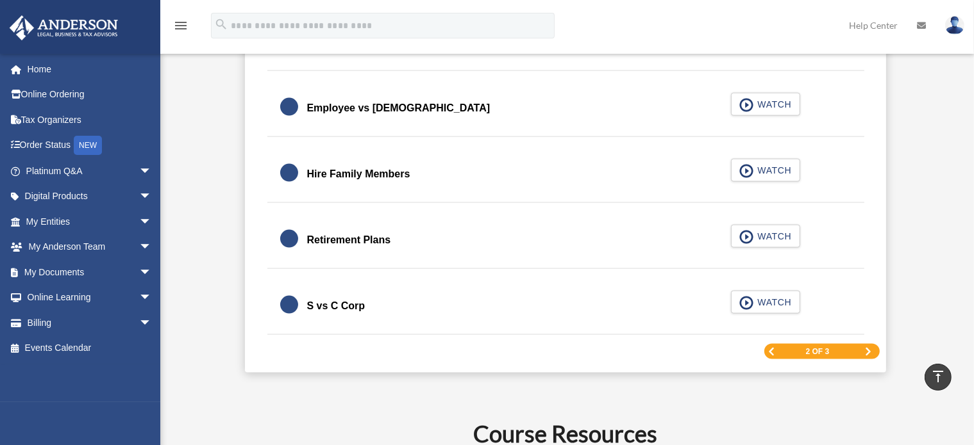
scroll to position [1918, 0]
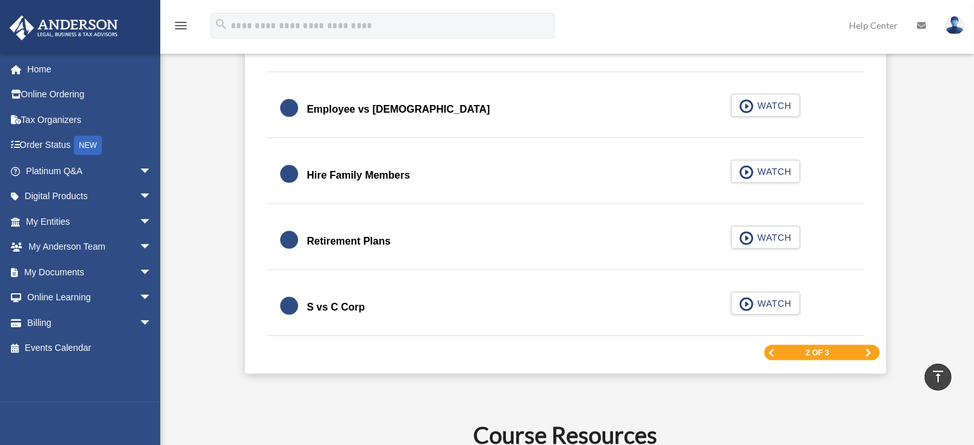
click at [868, 349] on span "Next Page" at bounding box center [868, 353] width 8 height 8
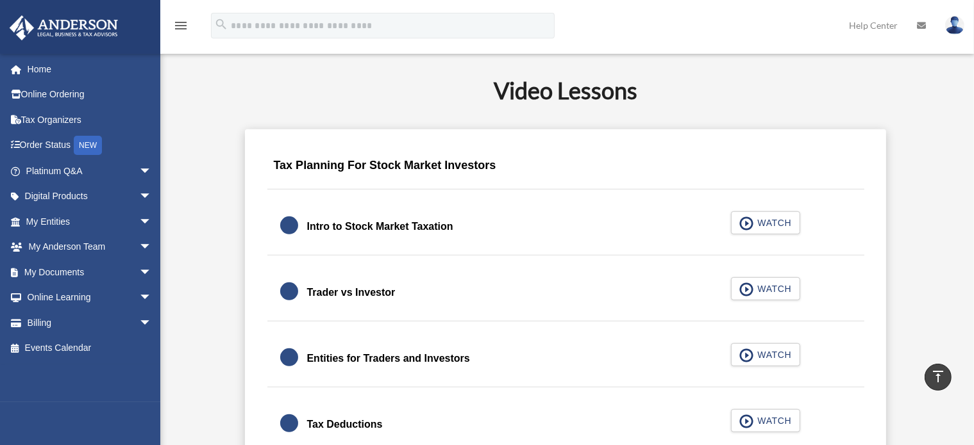
scroll to position [744, 0]
